Goal: Information Seeking & Learning: Learn about a topic

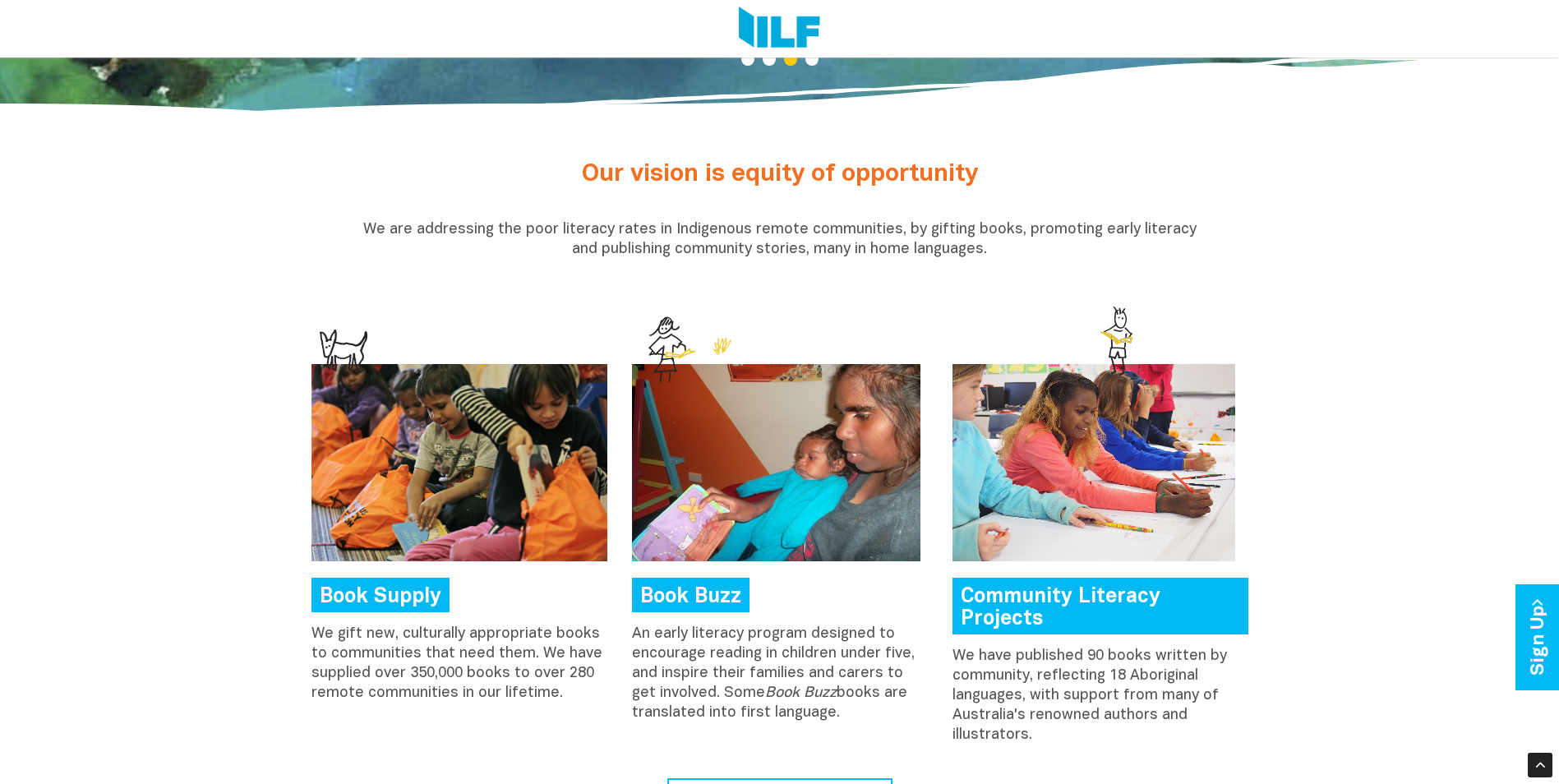
scroll to position [743, 0]
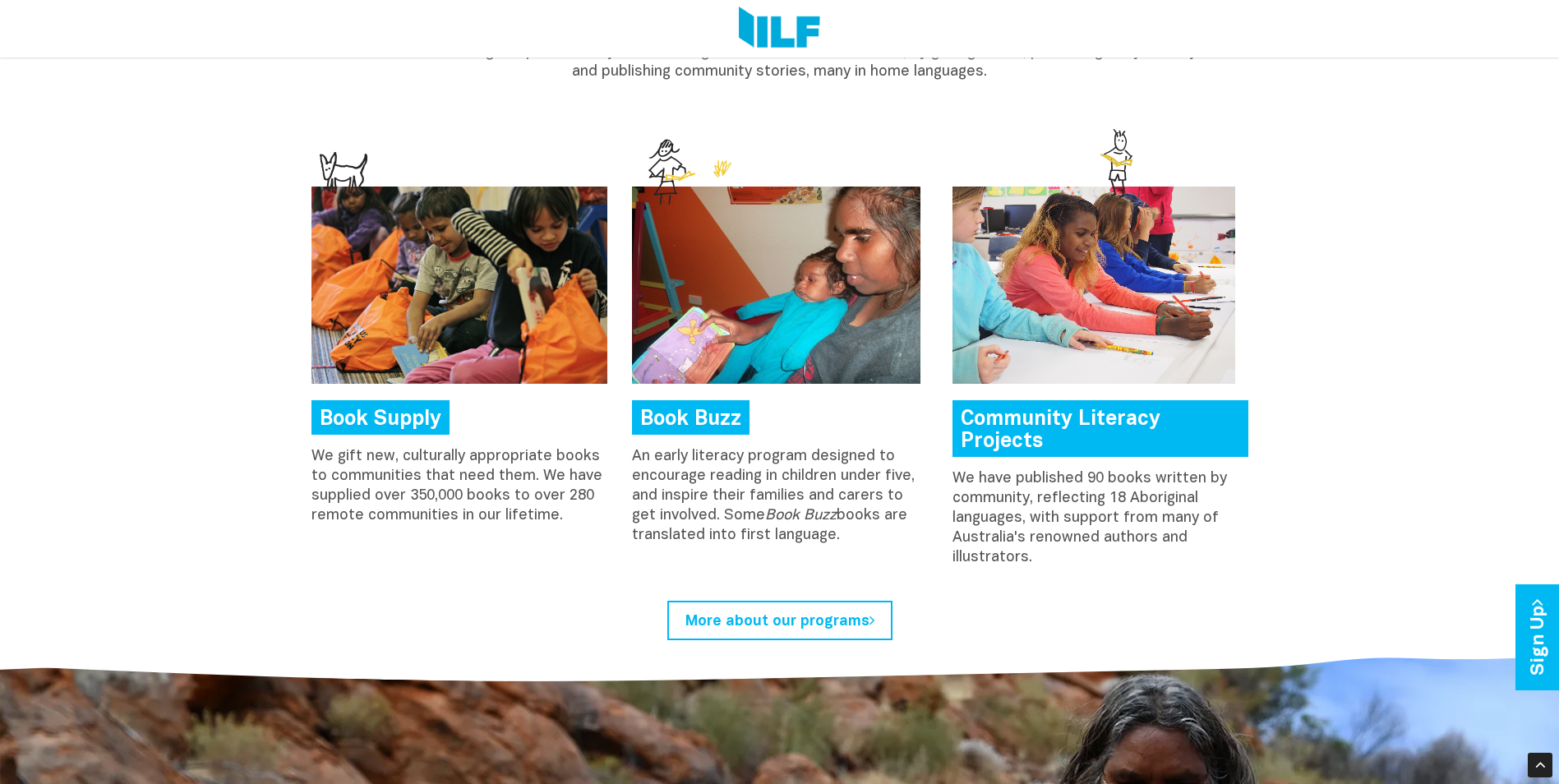
click at [1054, 398] on div "Community Literacy Projects We have published 90 books written by community, re…" at bounding box center [1100, 377] width 296 height 381
click at [1075, 282] on img at bounding box center [1093, 285] width 282 height 197
click at [1096, 427] on link "Community Literacy Projects" at bounding box center [1100, 428] width 296 height 56
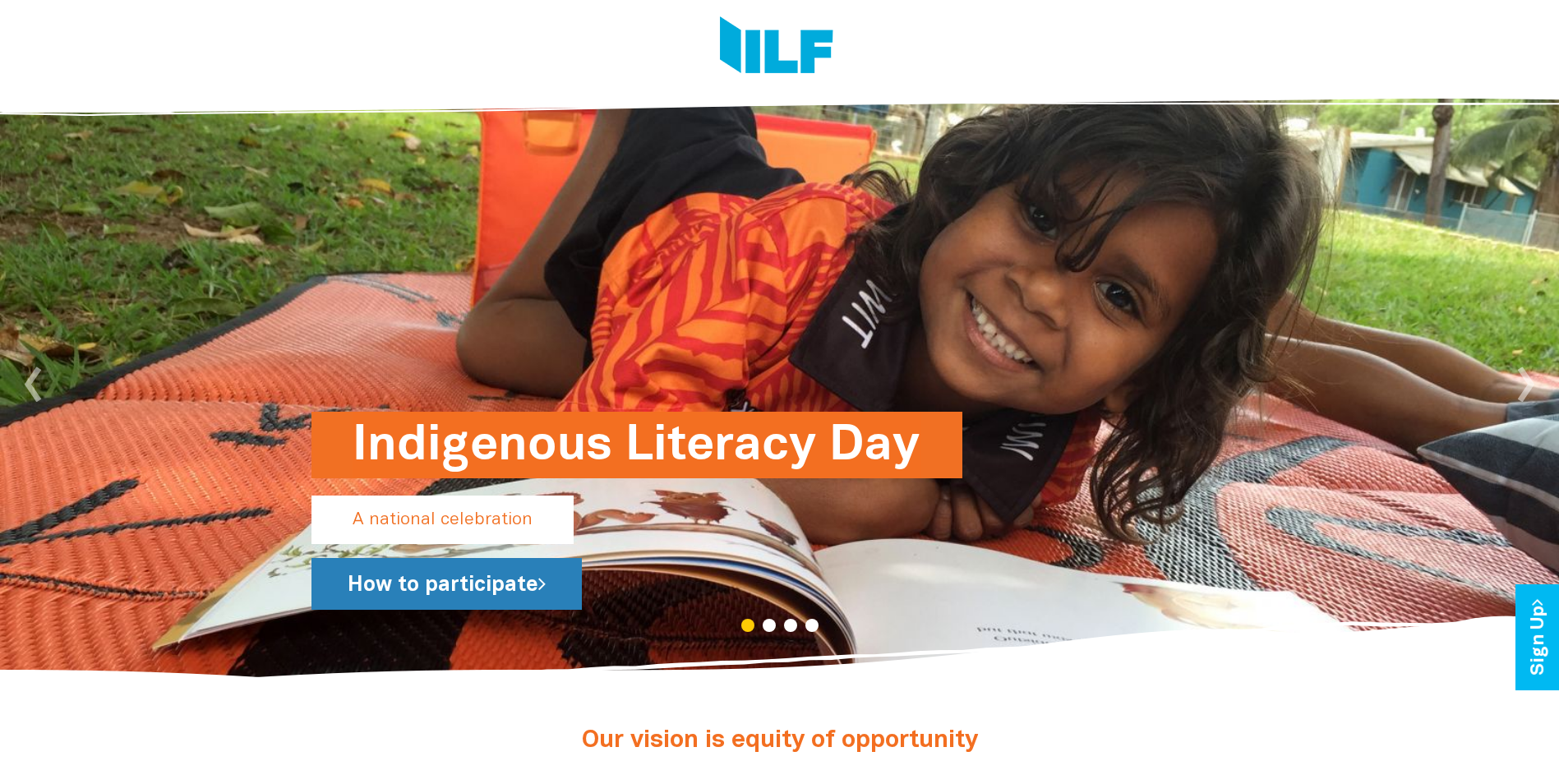
click at [436, 586] on link "How to participate" at bounding box center [446, 583] width 270 height 52
